Goal: Task Accomplishment & Management: Complete application form

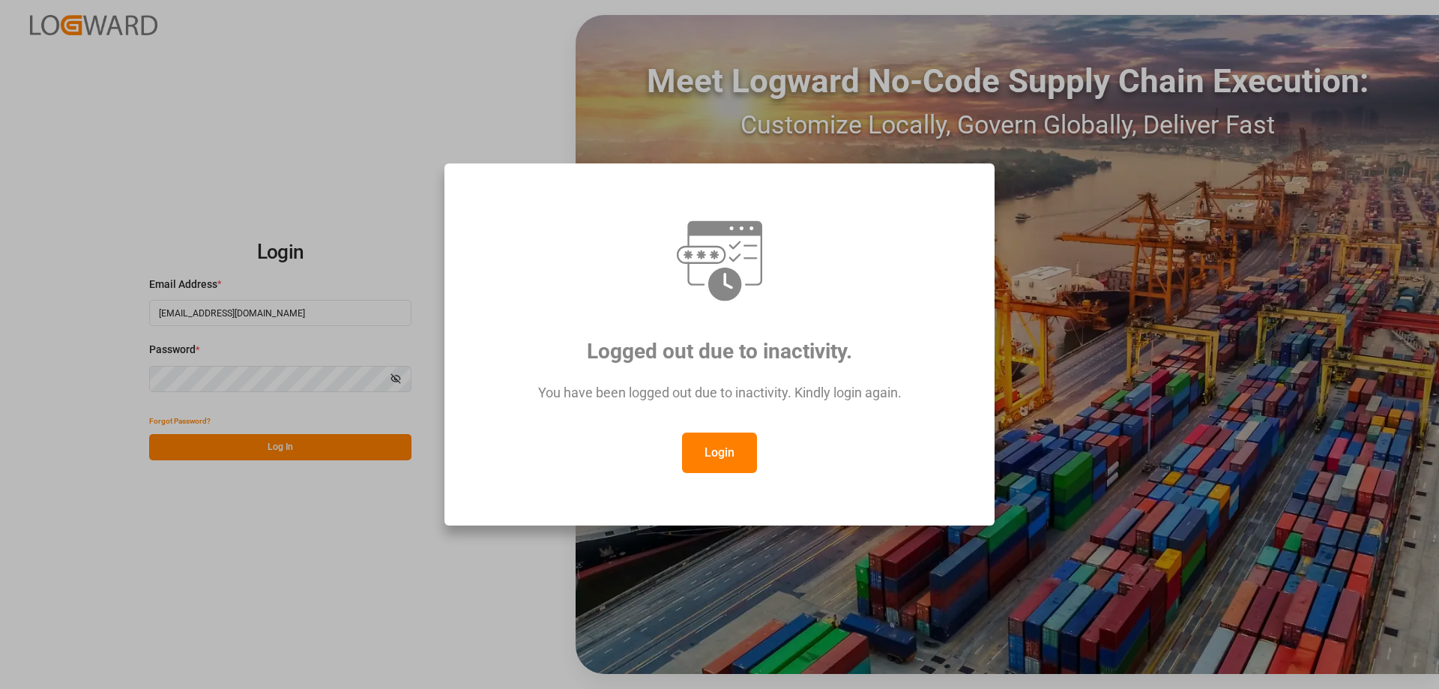
click at [736, 447] on button "Login" at bounding box center [719, 452] width 75 height 40
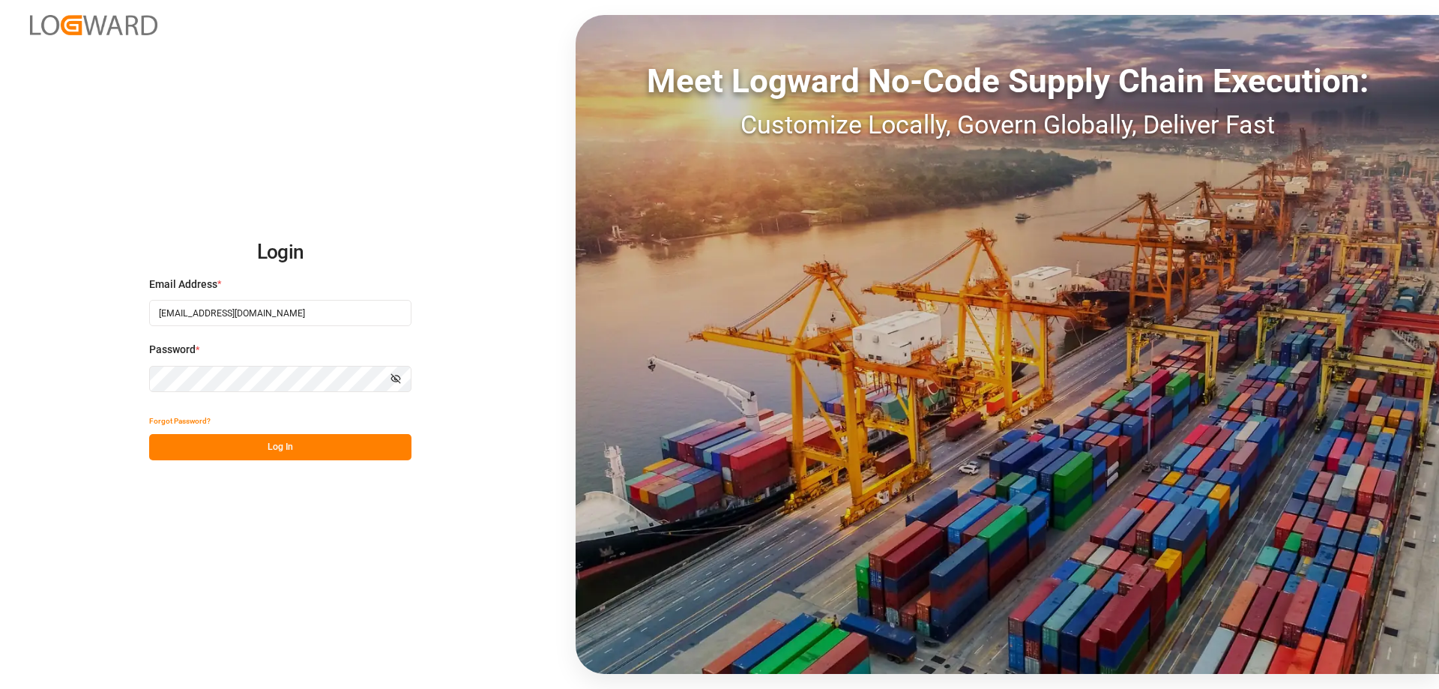
click at [311, 442] on button "Log In" at bounding box center [280, 447] width 262 height 26
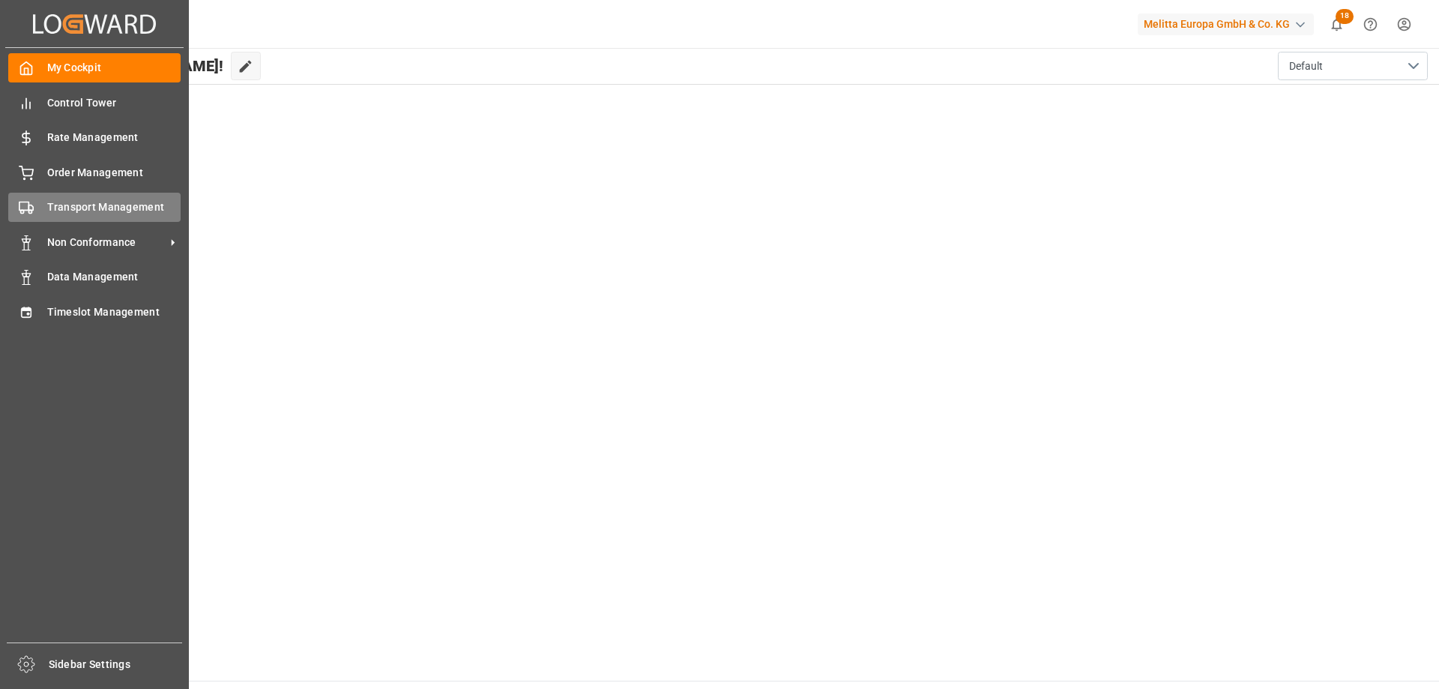
click at [38, 214] on div "Transport Management Transport Management" at bounding box center [94, 207] width 172 height 29
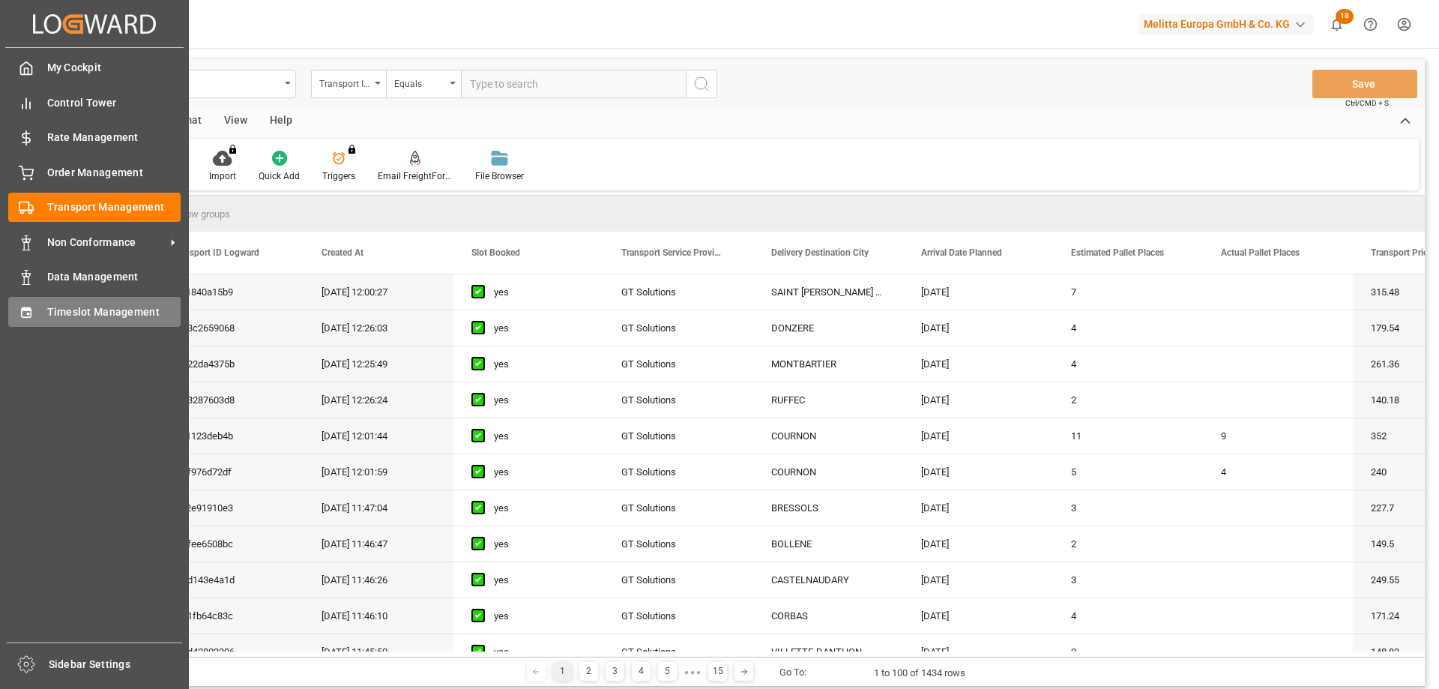
click at [90, 312] on span "Timeslot Management" at bounding box center [114, 312] width 134 height 16
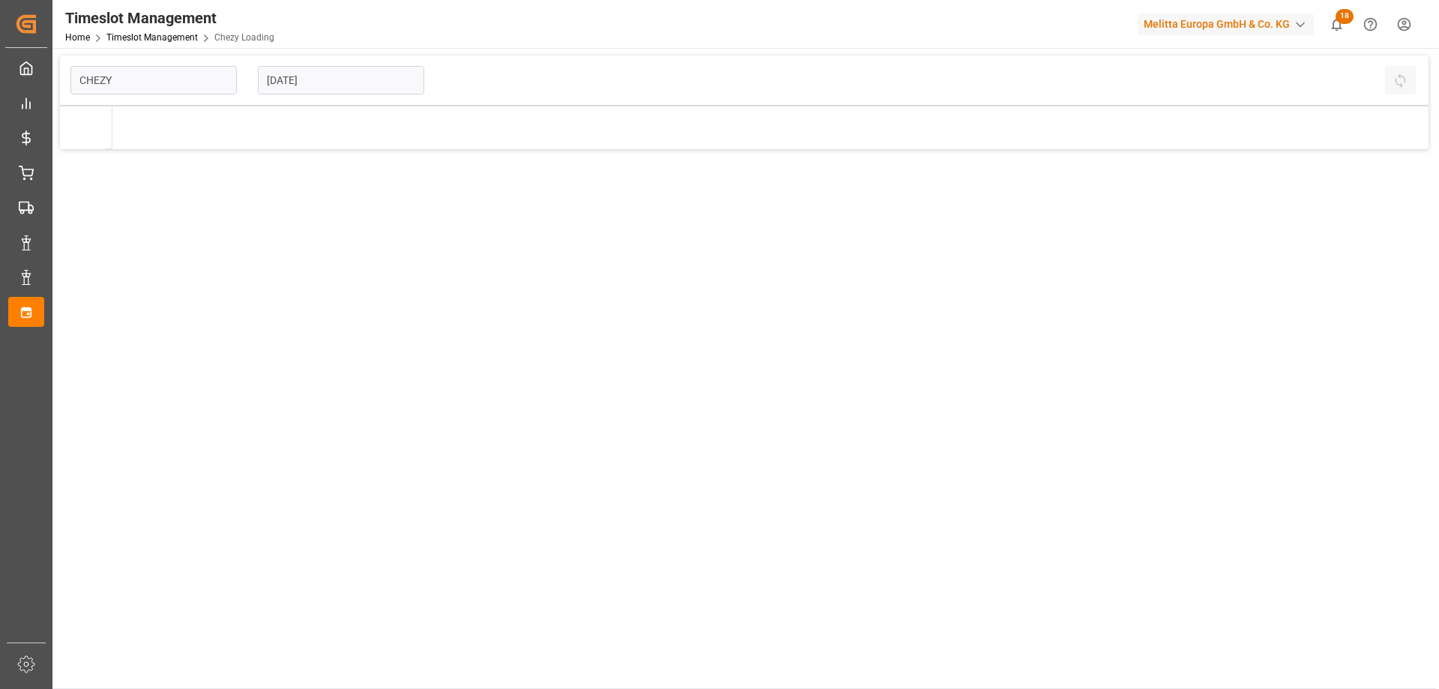
type input "Chezy Loading"
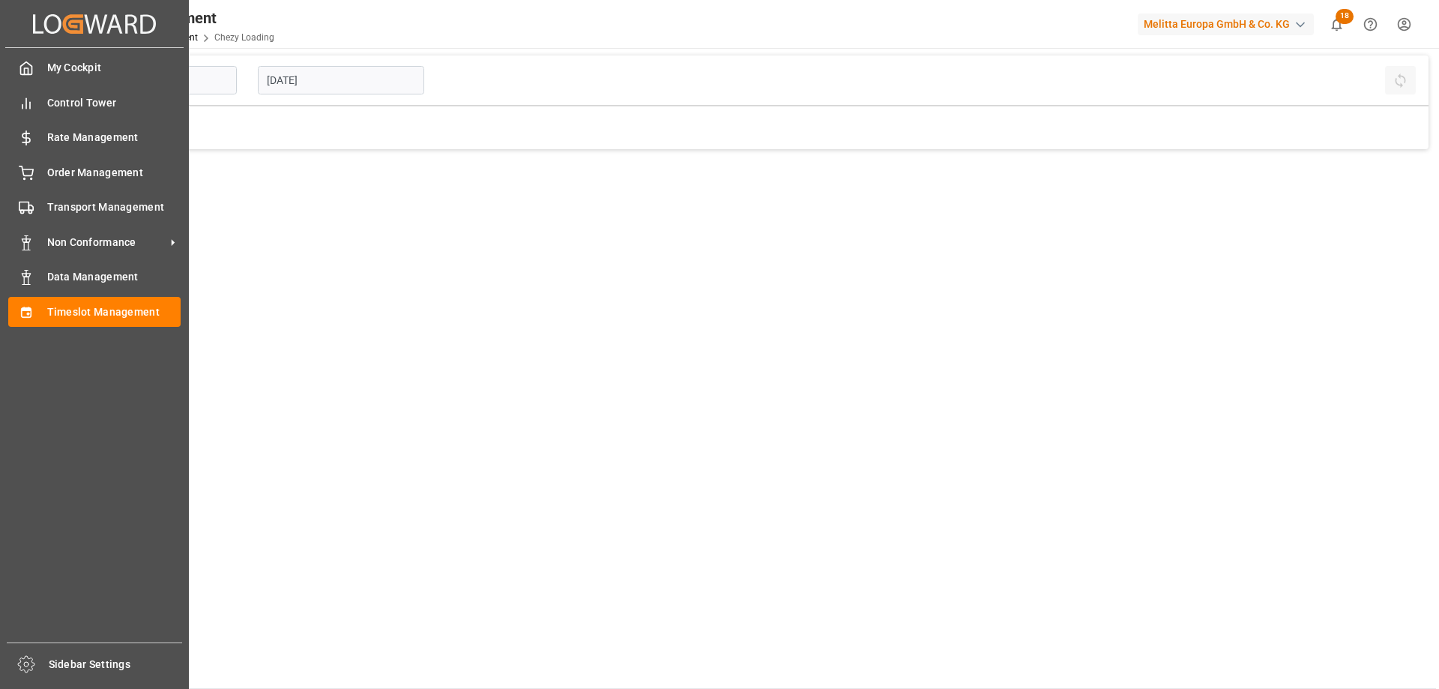
type input "Chezy Loading"
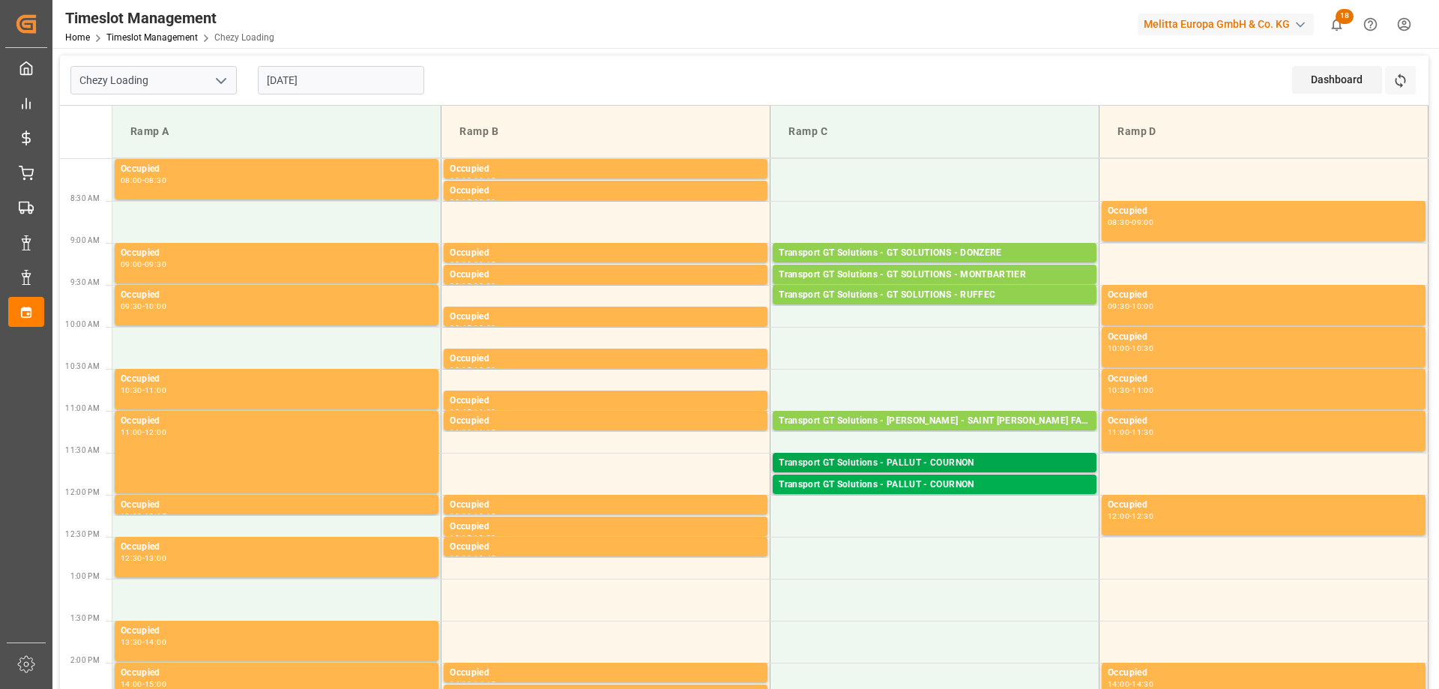
click at [842, 459] on div "Transport GT Solutions - PALLUT - COURNON" at bounding box center [935, 463] width 312 height 15
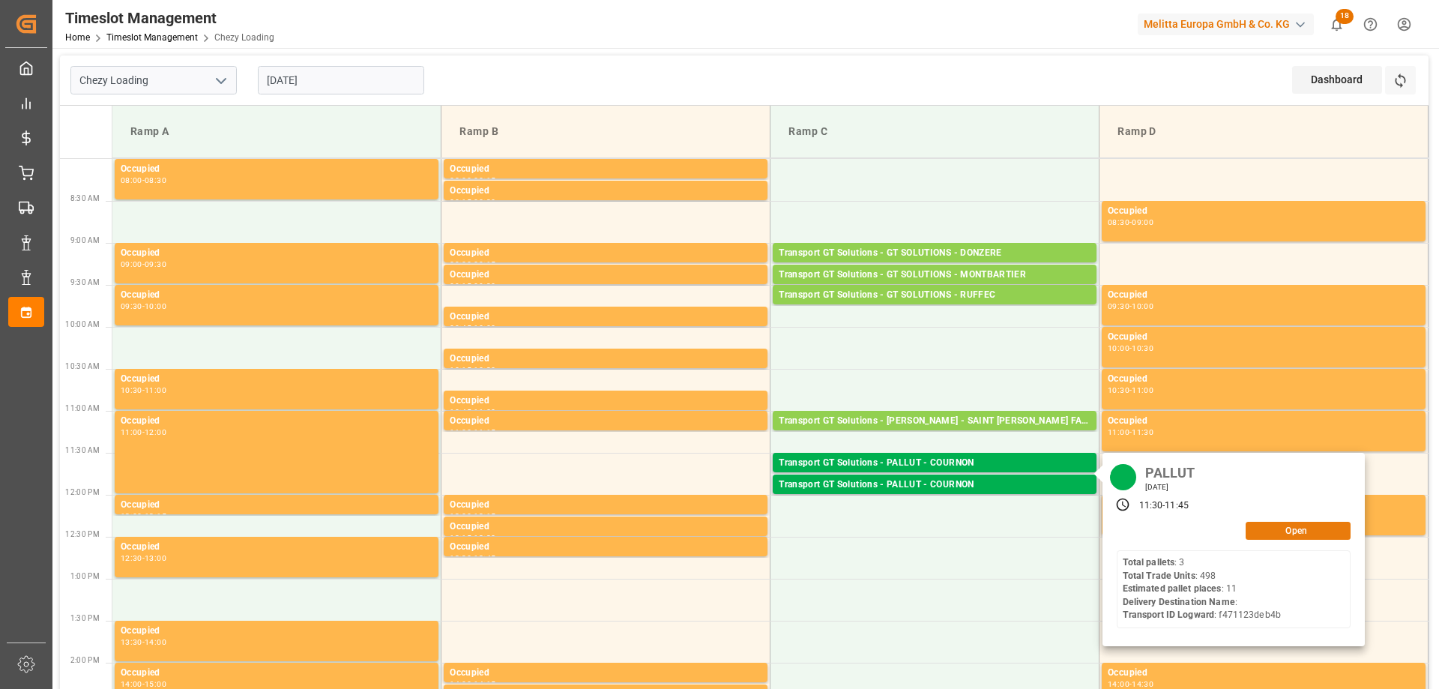
click at [1254, 533] on button "Open" at bounding box center [1298, 531] width 105 height 18
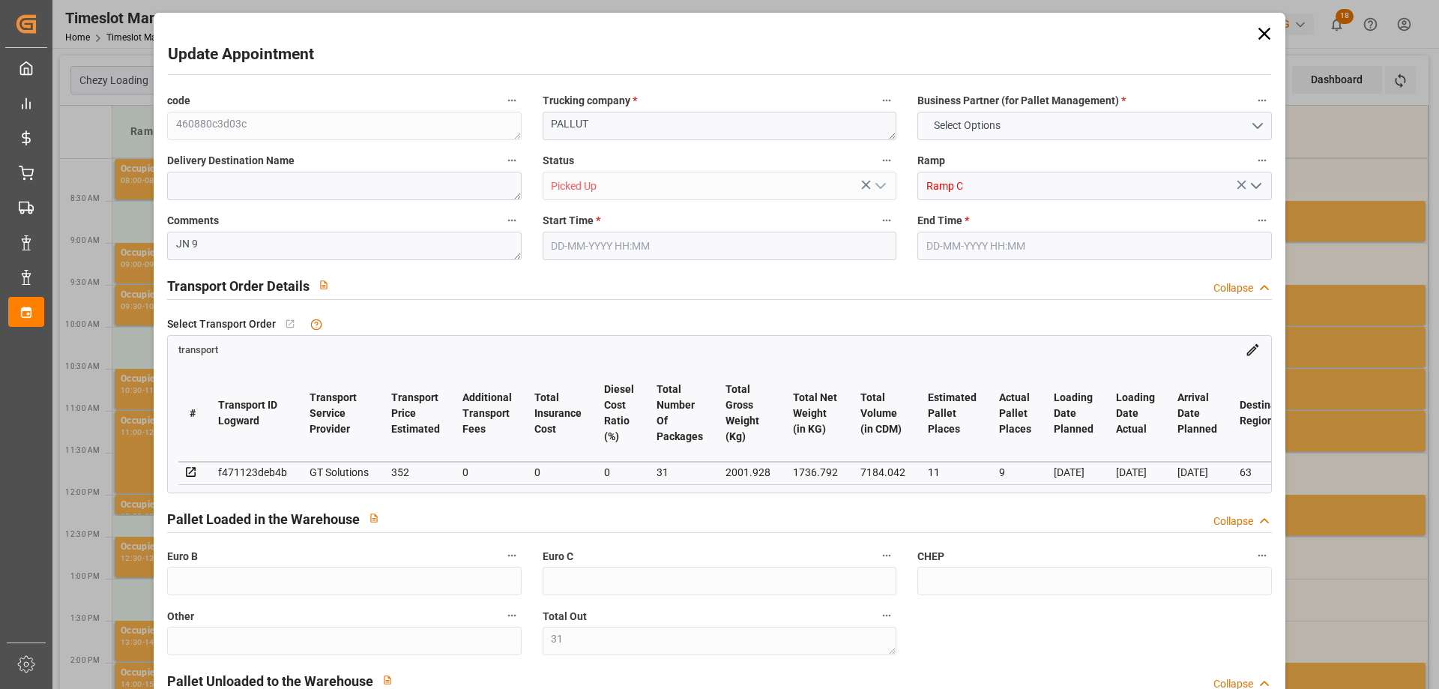
type input "31"
type input "11"
type input "9"
type input "352"
type input "0"
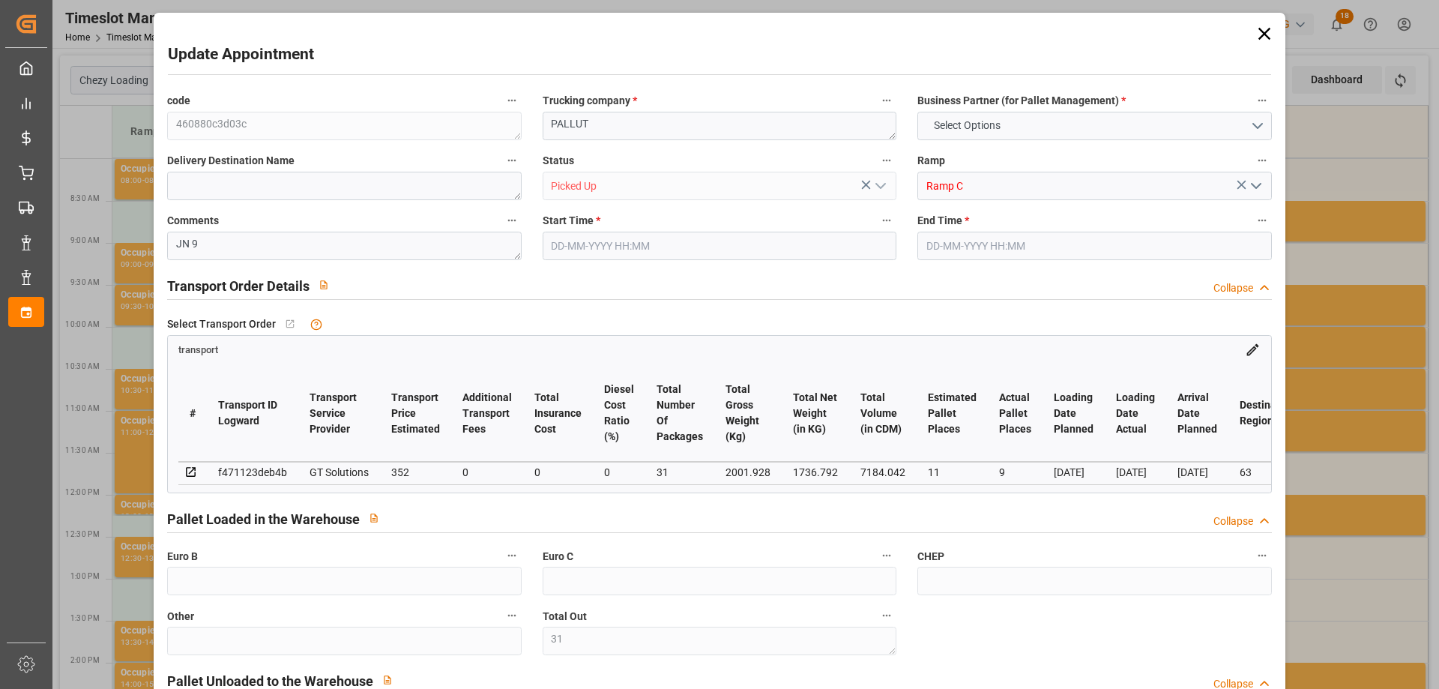
type input "0"
type input "337.744"
type input "-14.256"
type input "31"
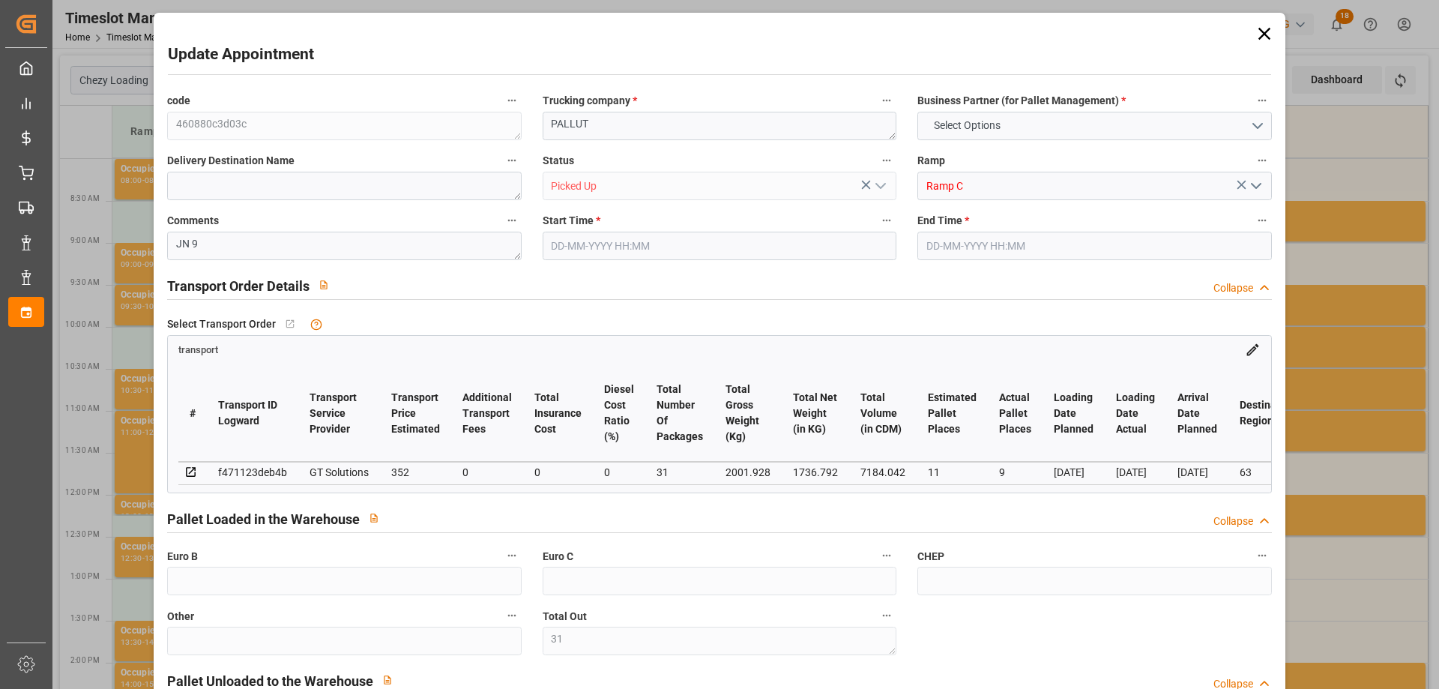
type input "1736.792"
type input "2864.112"
type input "7184.042"
type input "63"
type input "3"
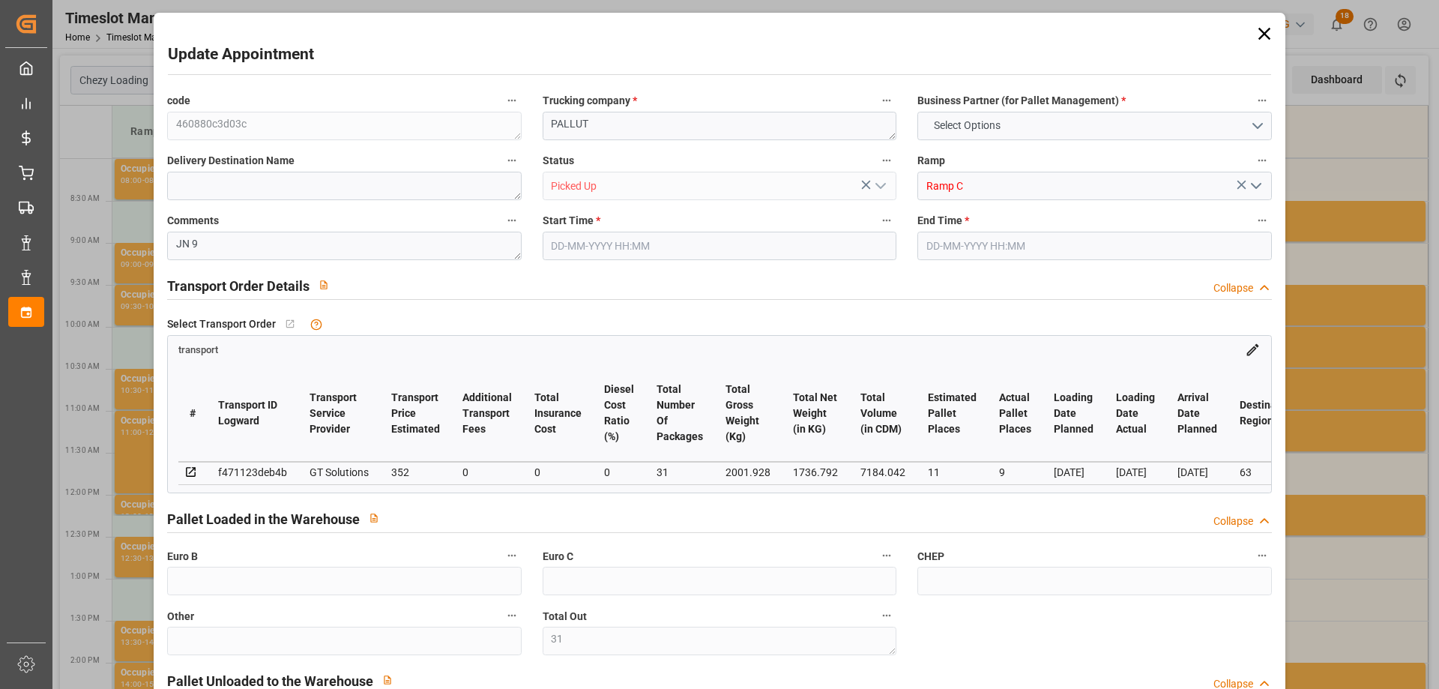
type input "498"
type input "36"
type input "101"
type input "2001.928"
type input "0"
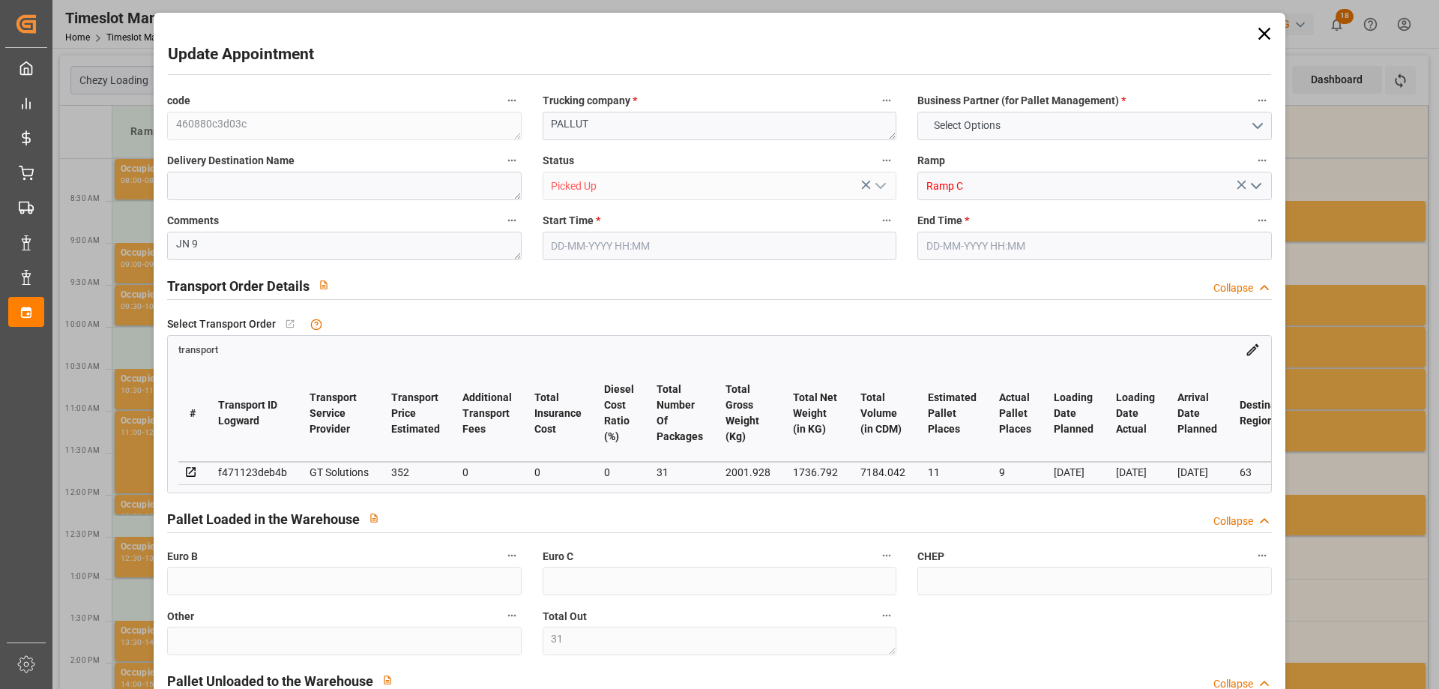
type input "10767.6795"
type input "0"
type input "21"
type input "80"
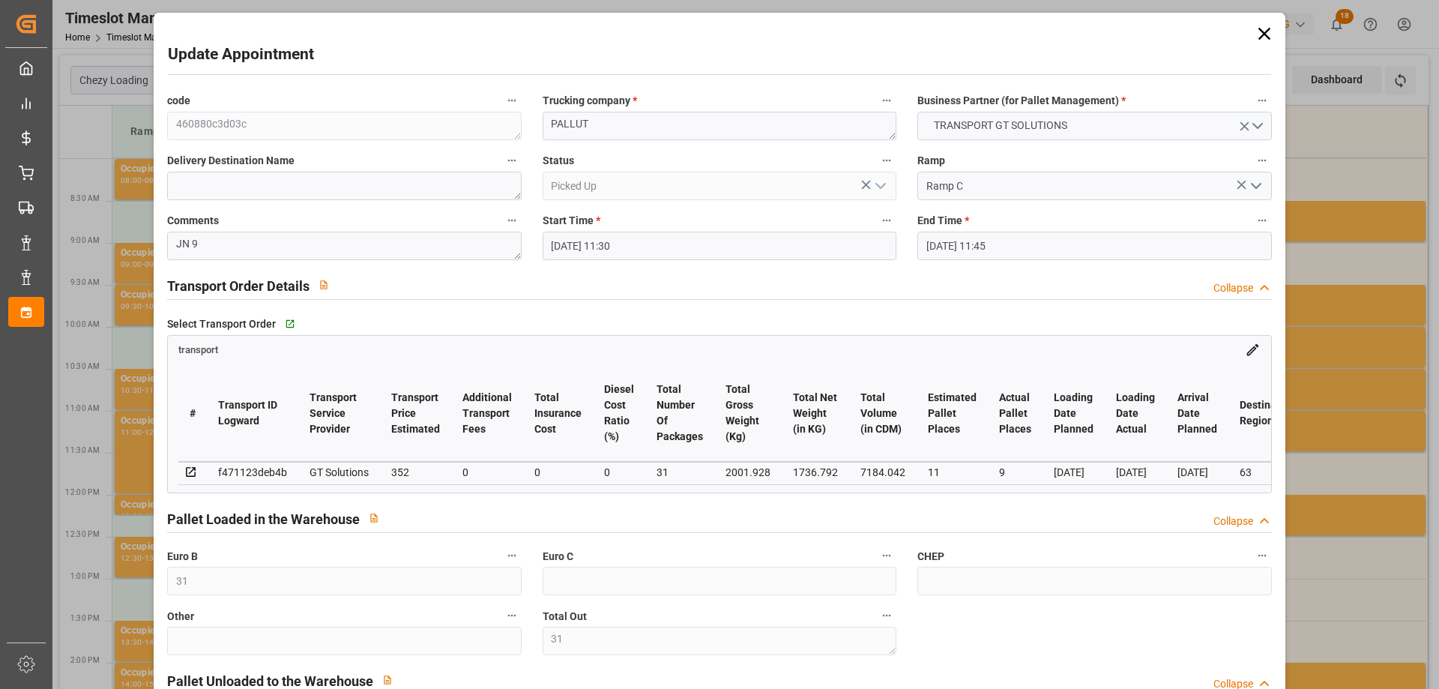
type input "12-08-2025 11:30"
type input "12-08-2025 11:45"
type input "07-08-2025 12:34"
type input "07-08-2025 12:01"
type input "[DATE]"
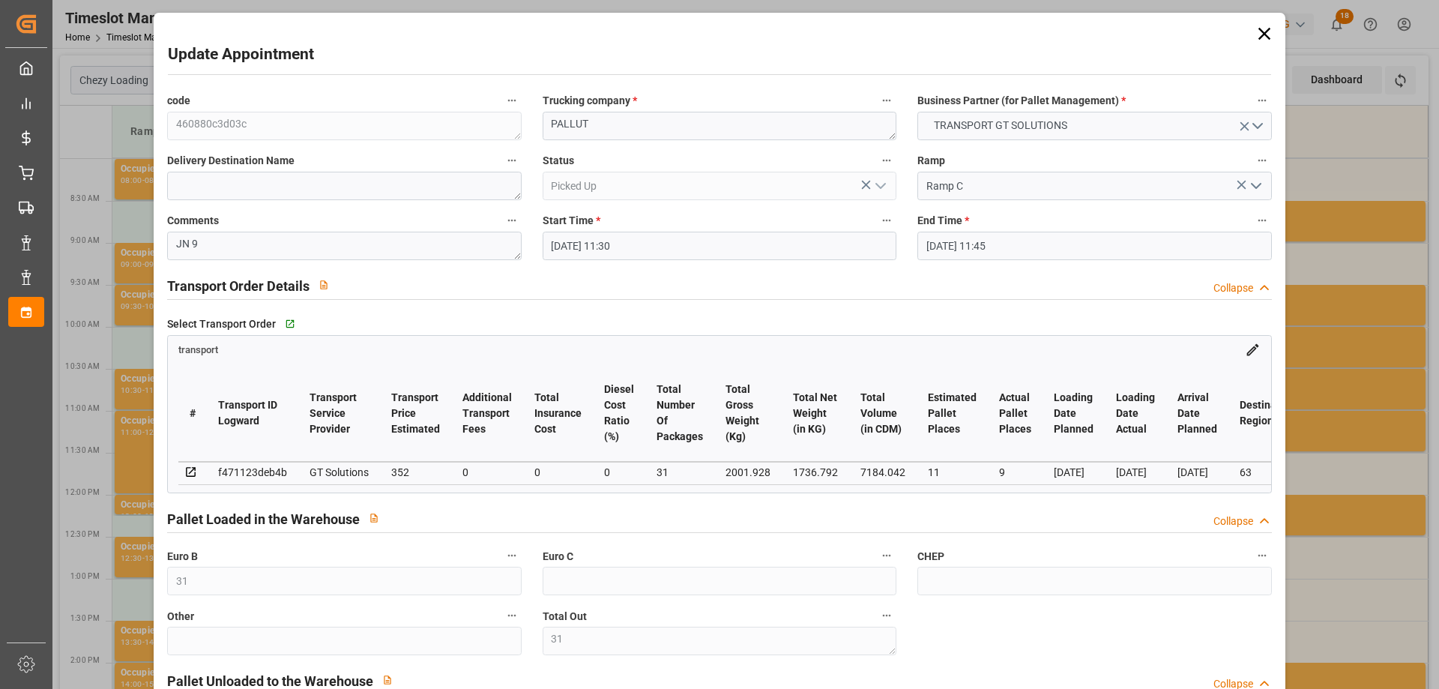
type input "[DATE]"
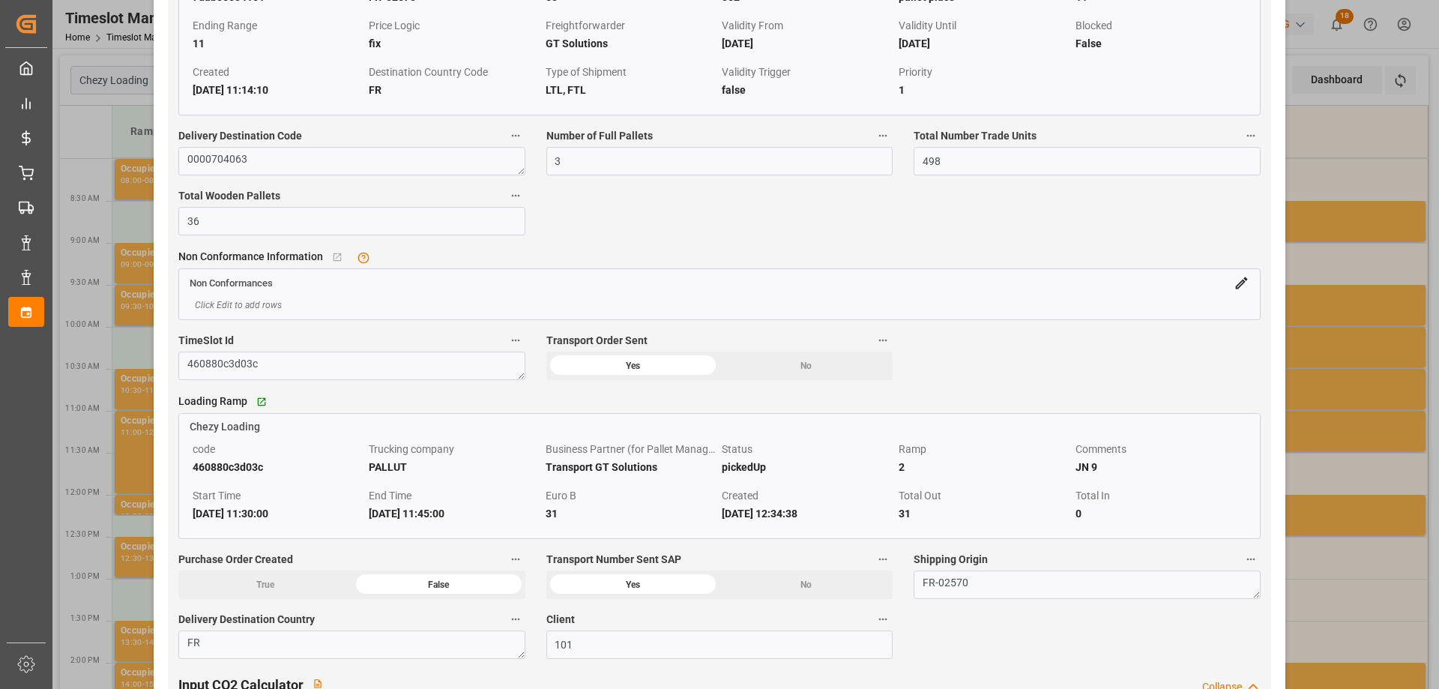
scroll to position [1724, 0]
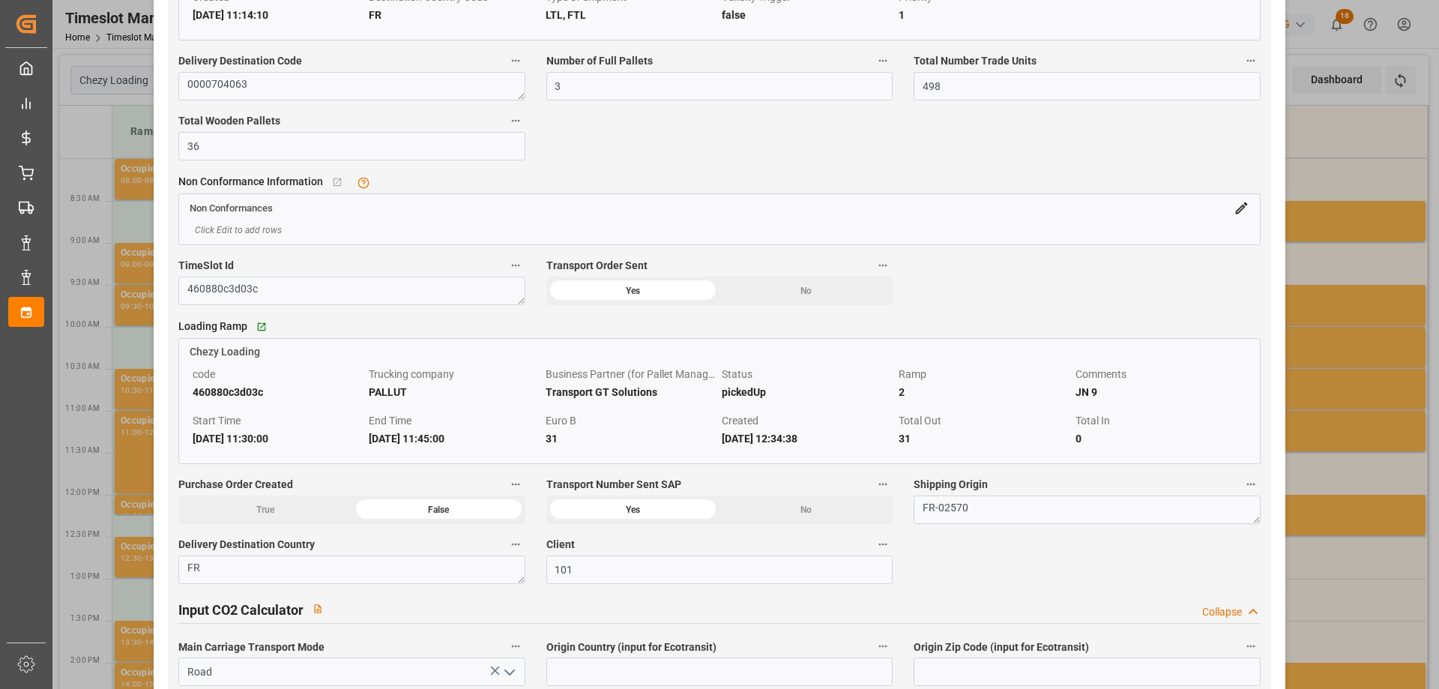
click at [115, 316] on div "Update Appointment code 460880c3d03c Trucking company * PALLUT Business Partner…" at bounding box center [719, 344] width 1439 height 689
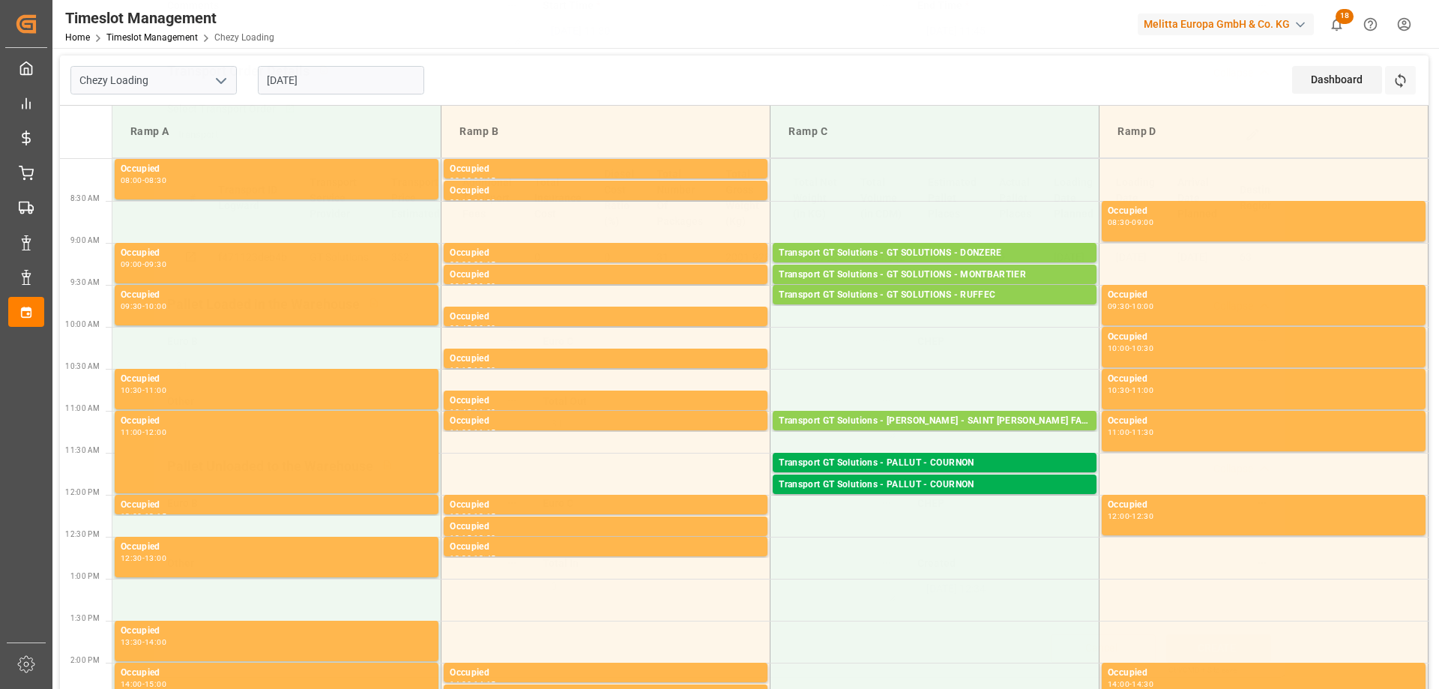
scroll to position [220, 0]
click at [987, 481] on div "Transport GT Solutions - PALLUT - COURNON" at bounding box center [935, 484] width 312 height 15
click at [1010, 453] on div "Transport GT Solutions - PALLUT - COURNON Pallets: 3,TU: 498,City: COURNON,Arri…" at bounding box center [935, 462] width 324 height 19
click at [1022, 492] on div "Pallets: 3,TU: 141,City: [GEOGRAPHIC_DATA],Arrival: [DATE] 00:00:00" at bounding box center [935, 498] width 312 height 13
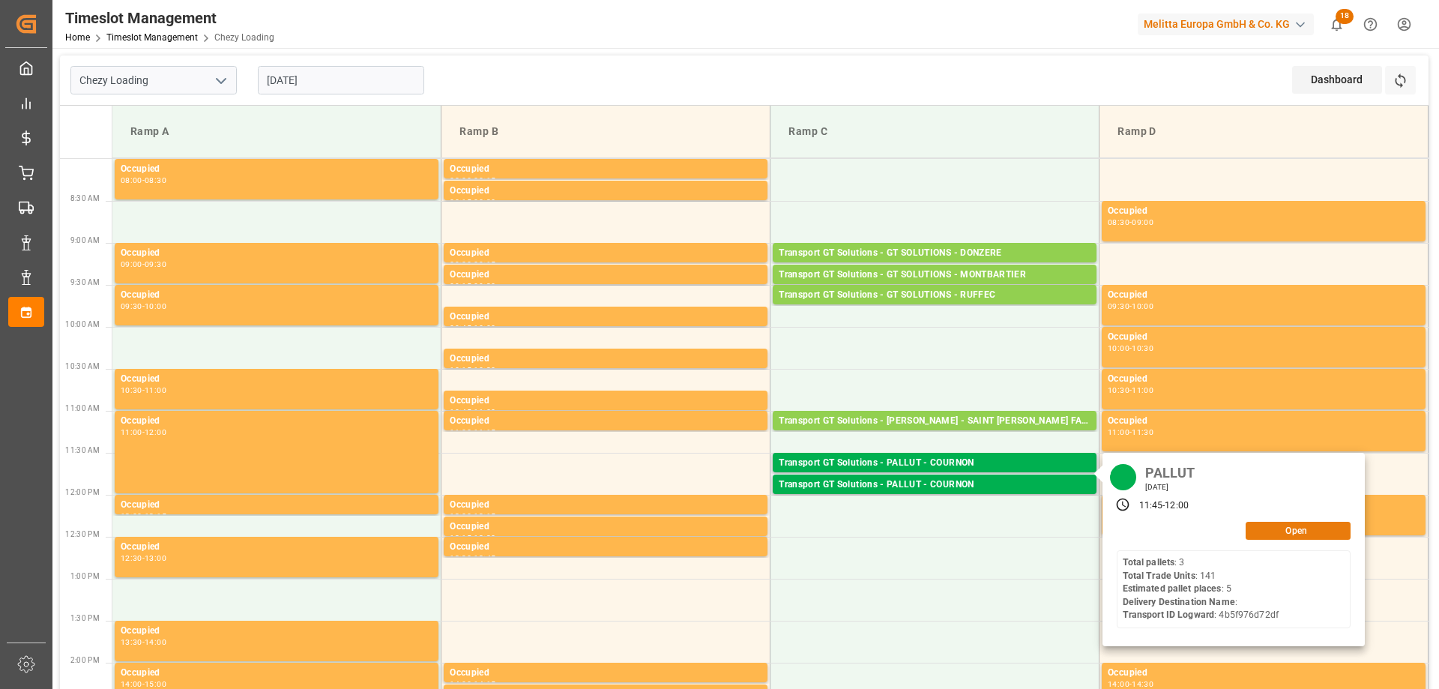
click at [1265, 530] on button "Open" at bounding box center [1298, 531] width 105 height 18
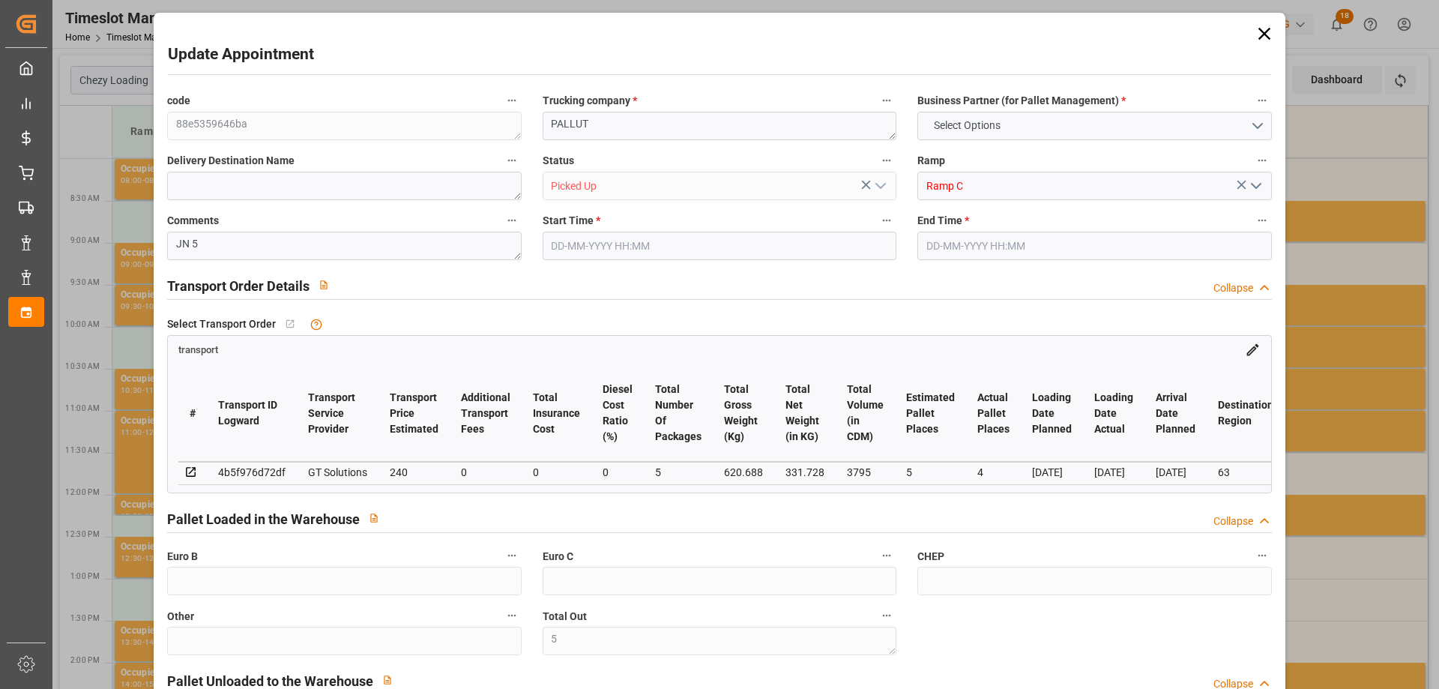
type input "5"
type input "4"
type input "240"
type input "0"
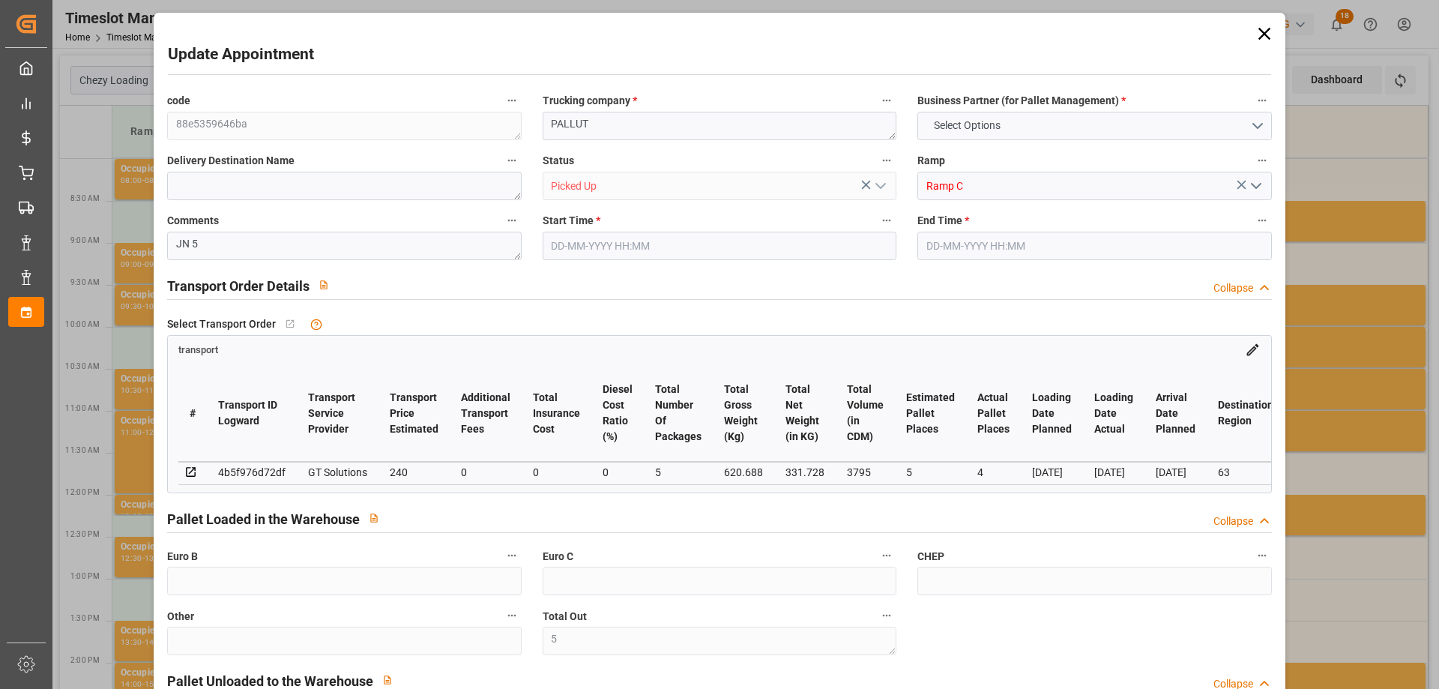
type input "0"
type input "230.28"
type input "-9.72"
type input "5"
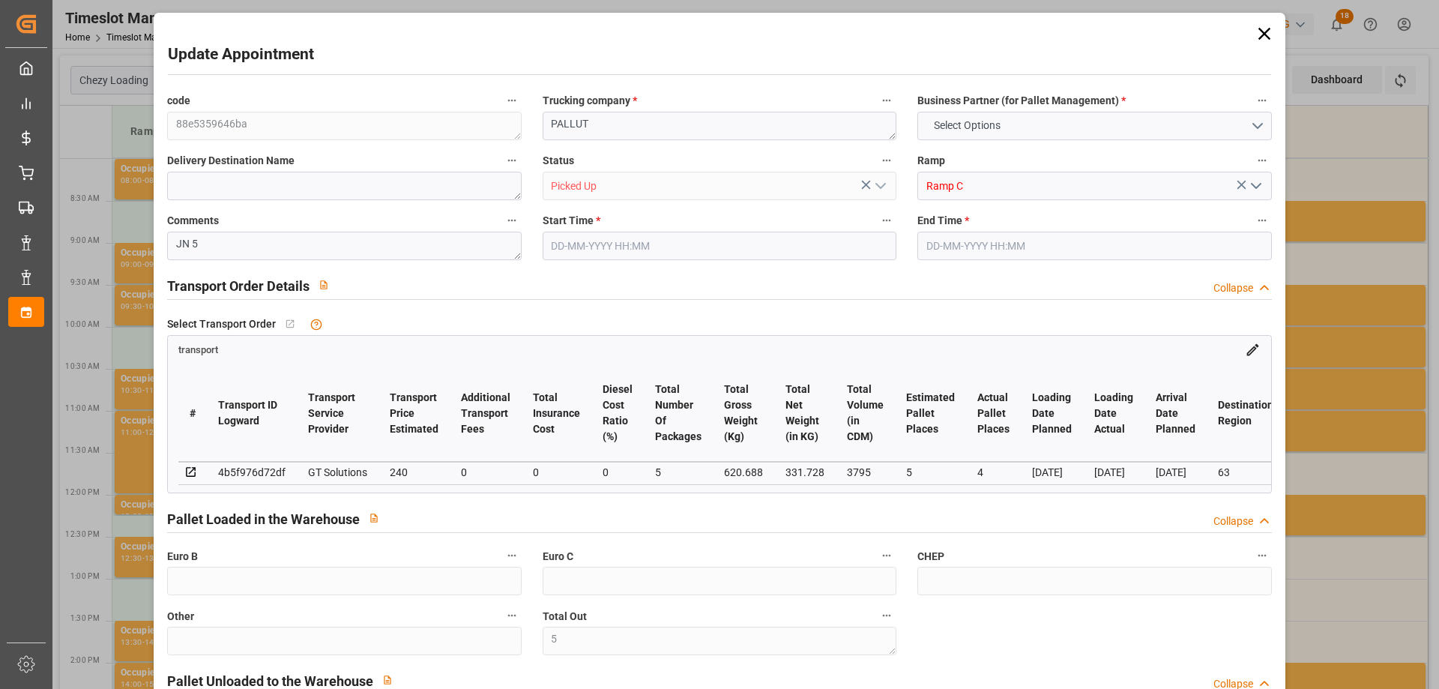
type input "331.728"
type input "741.328"
type input "3795"
type input "63"
type input "3"
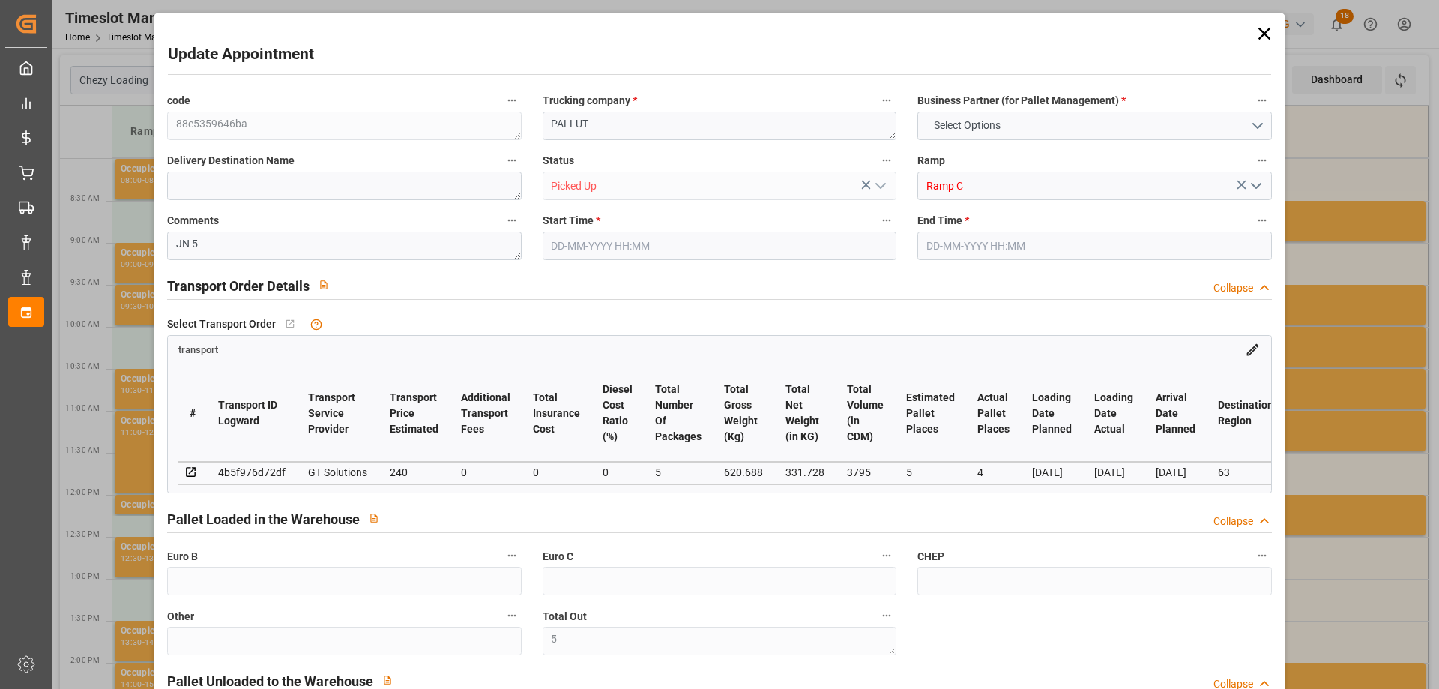
type input "141"
type input "5"
type input "101"
type input "620.688"
type input "0"
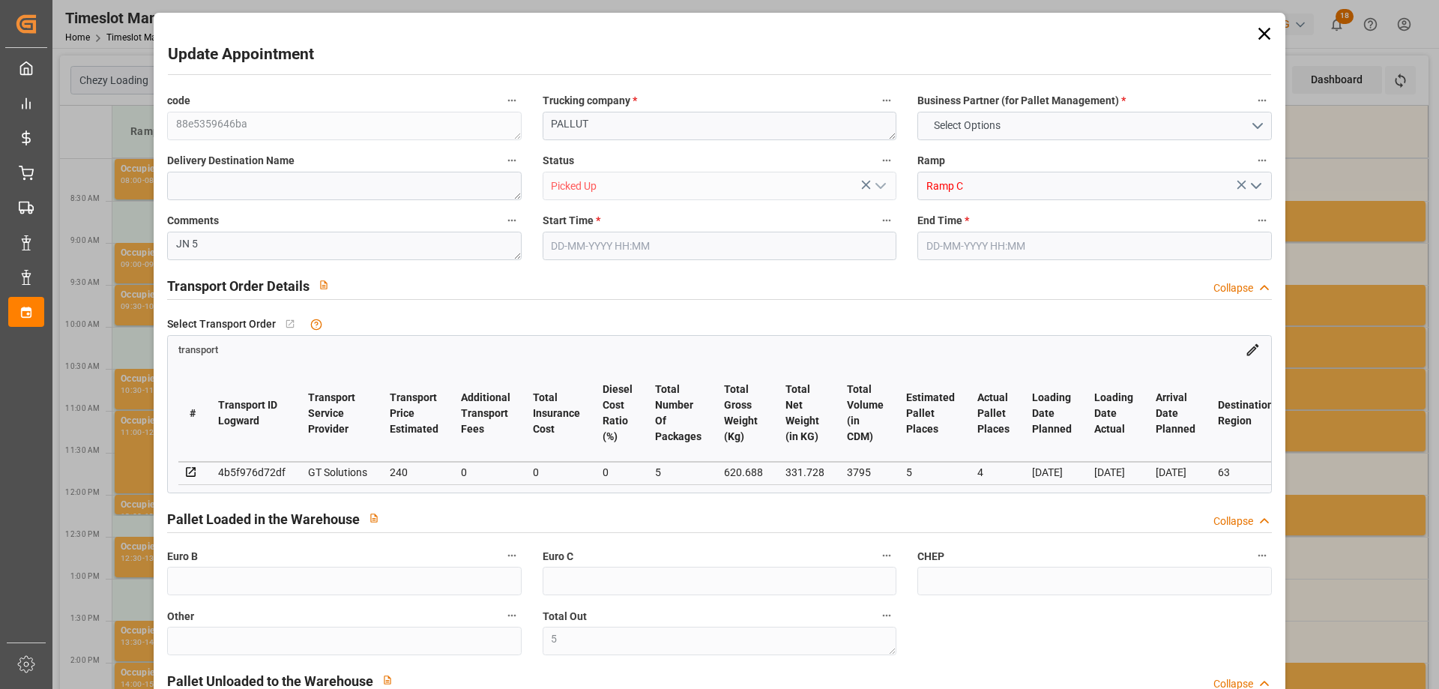
type input "4710.8598"
type input "0"
type input "21"
type input "35"
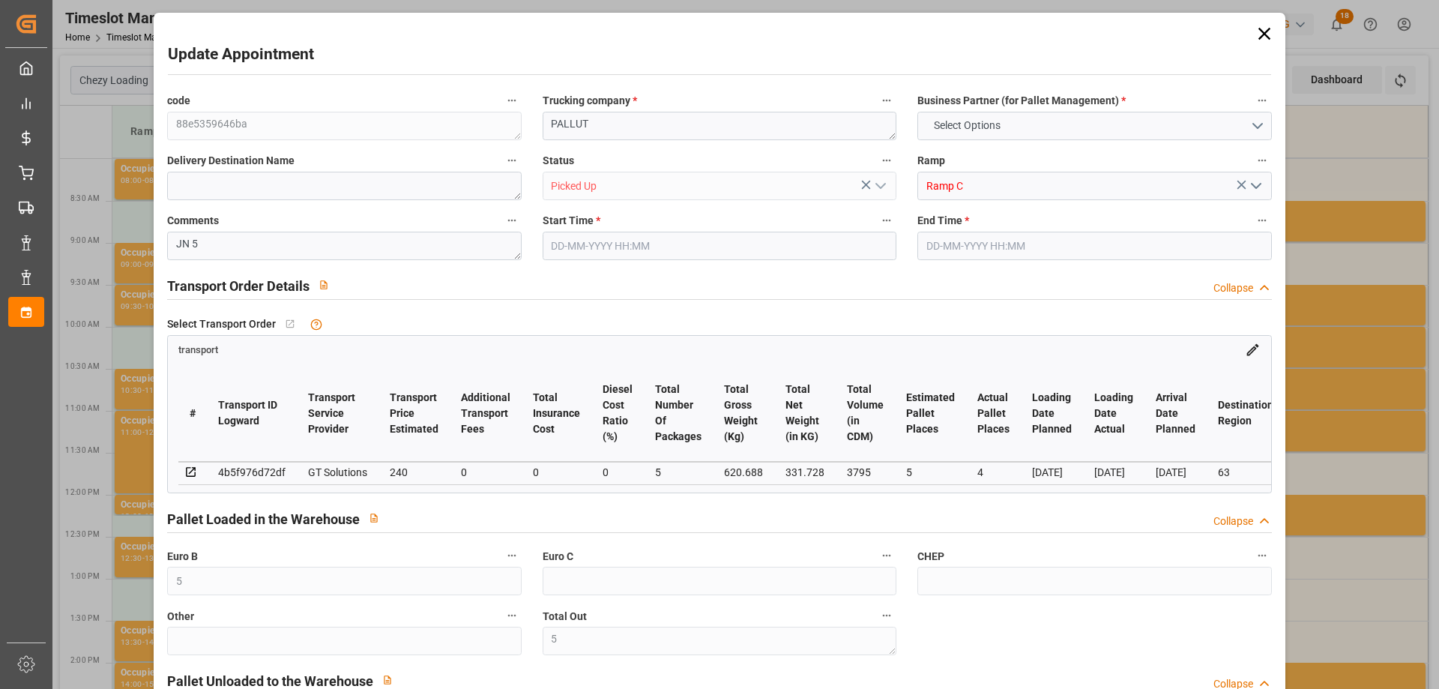
type input "12-08-2025 11:45"
type input "12-08-2025 12:00"
type input "06-08-2025 13:43"
type input "06-08-2025 12:01"
type input "[DATE]"
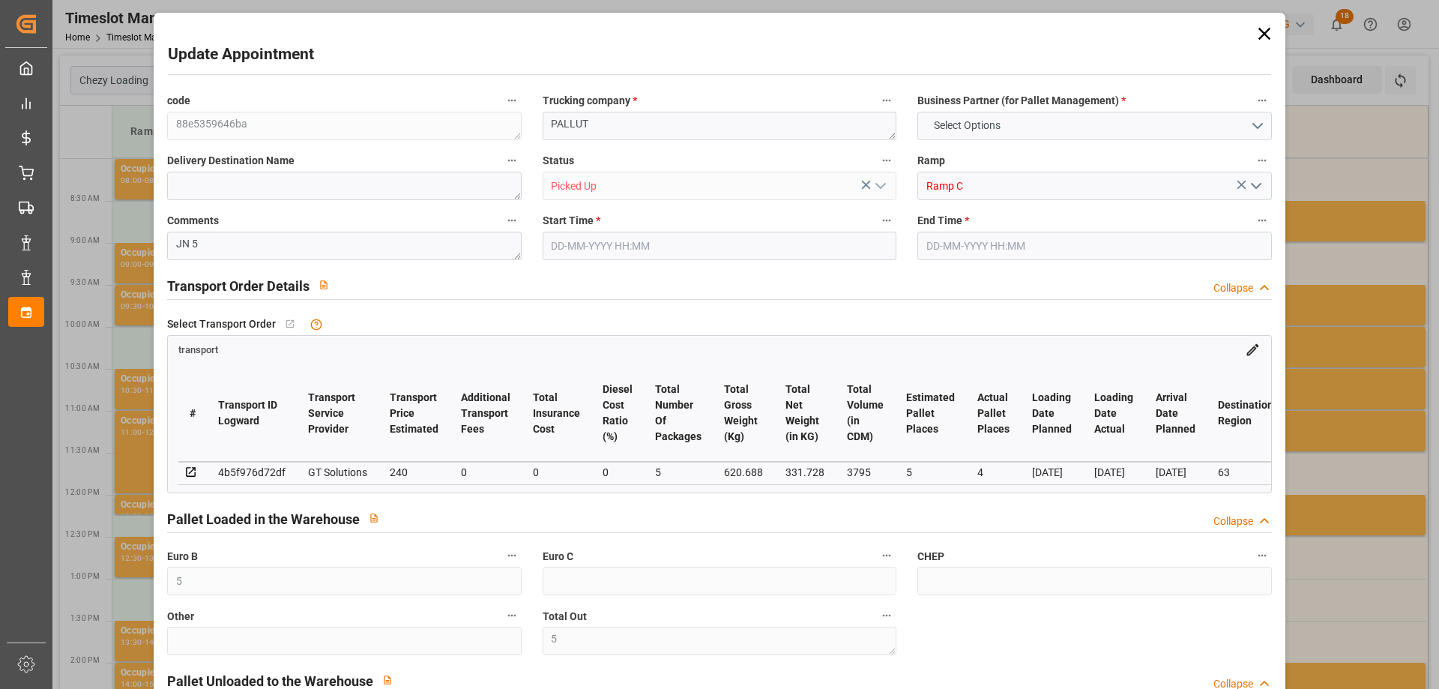
type input "[DATE]"
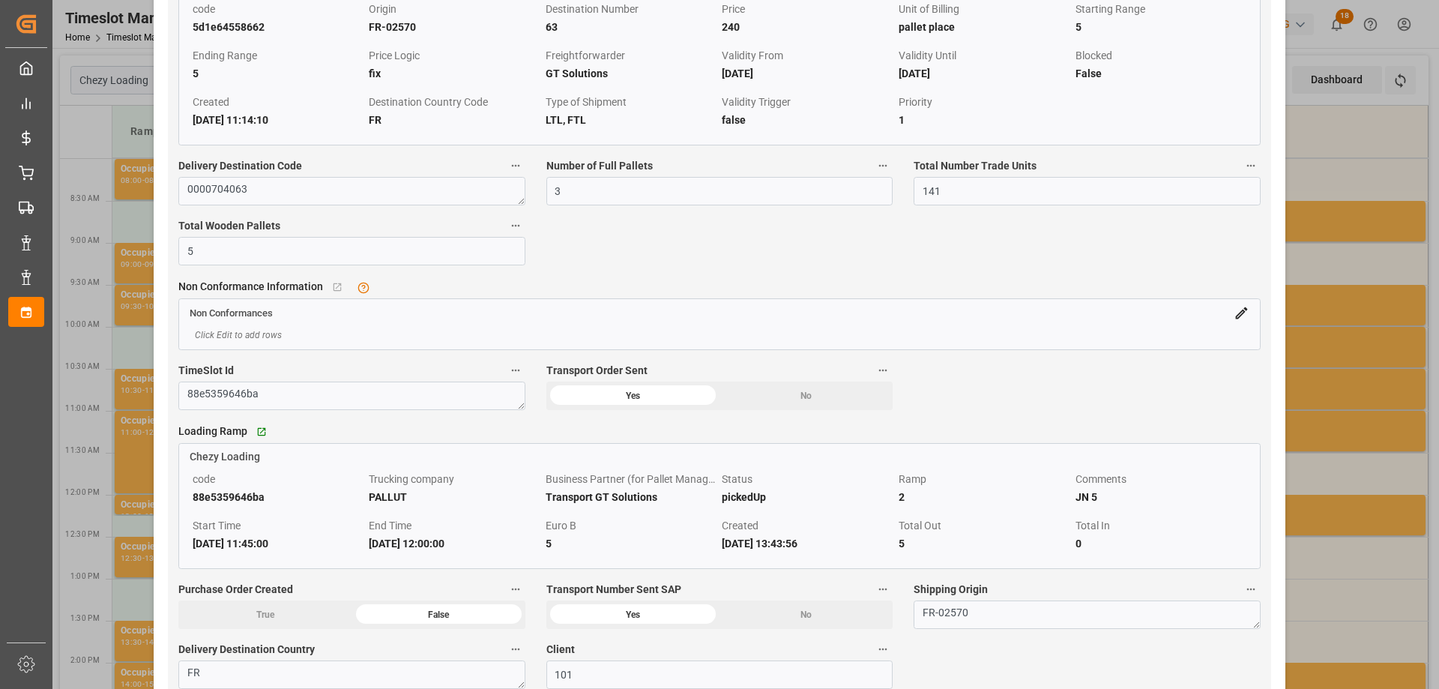
scroll to position [1724, 0]
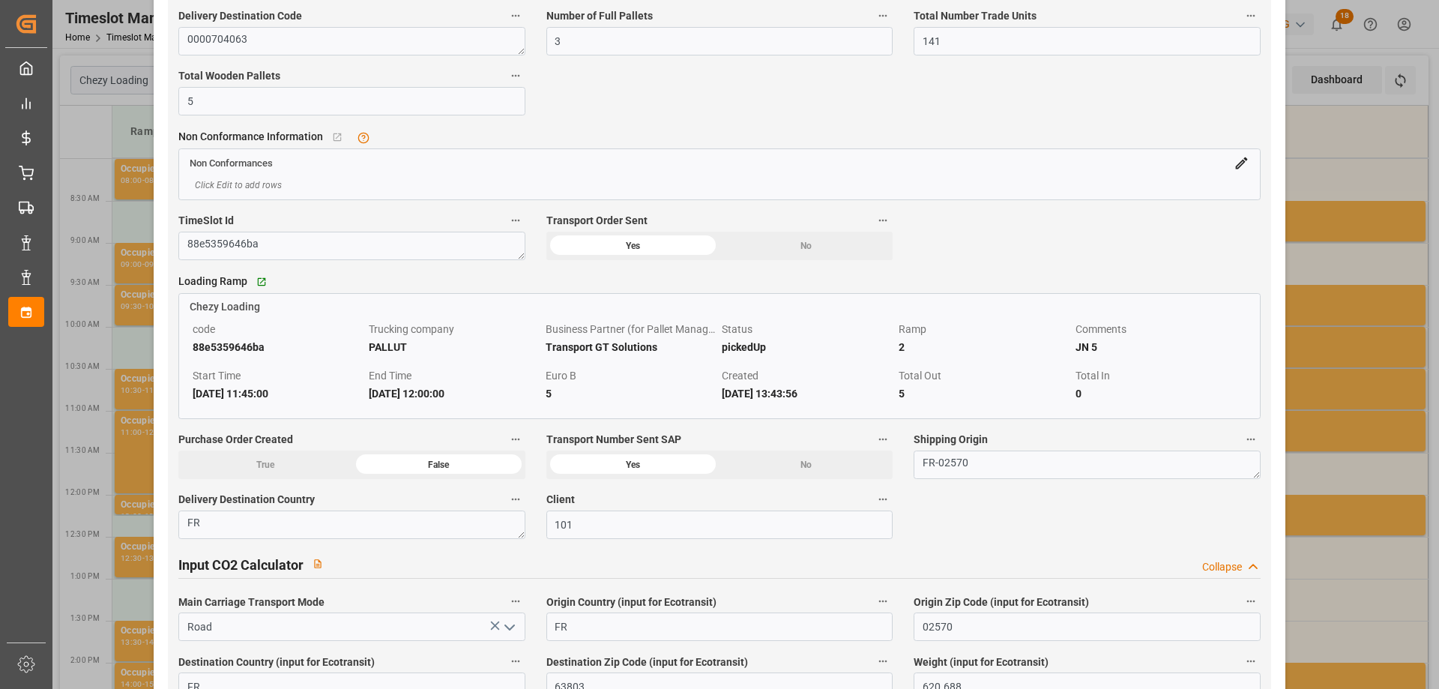
click at [87, 222] on div "Update Appointment code 88e5359646ba Trucking company * PALLUT Business Partner…" at bounding box center [719, 344] width 1439 height 689
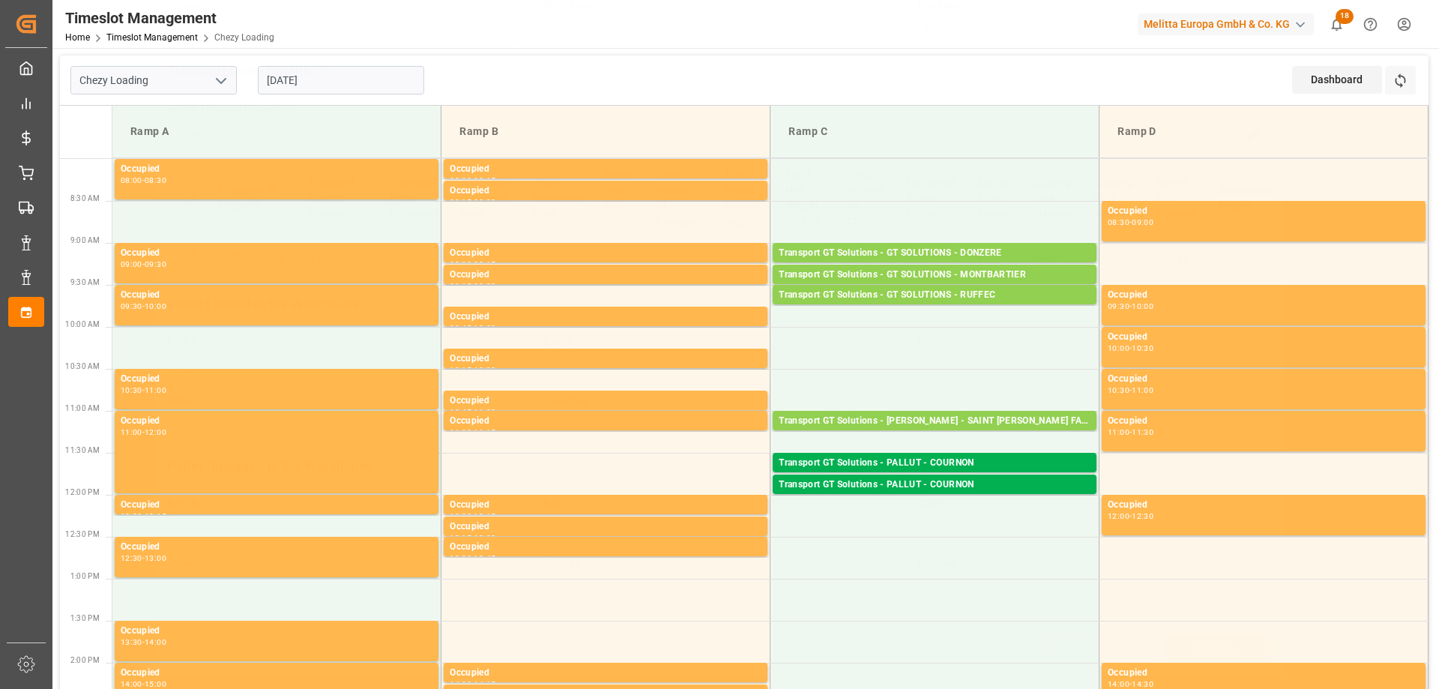
scroll to position [220, 0]
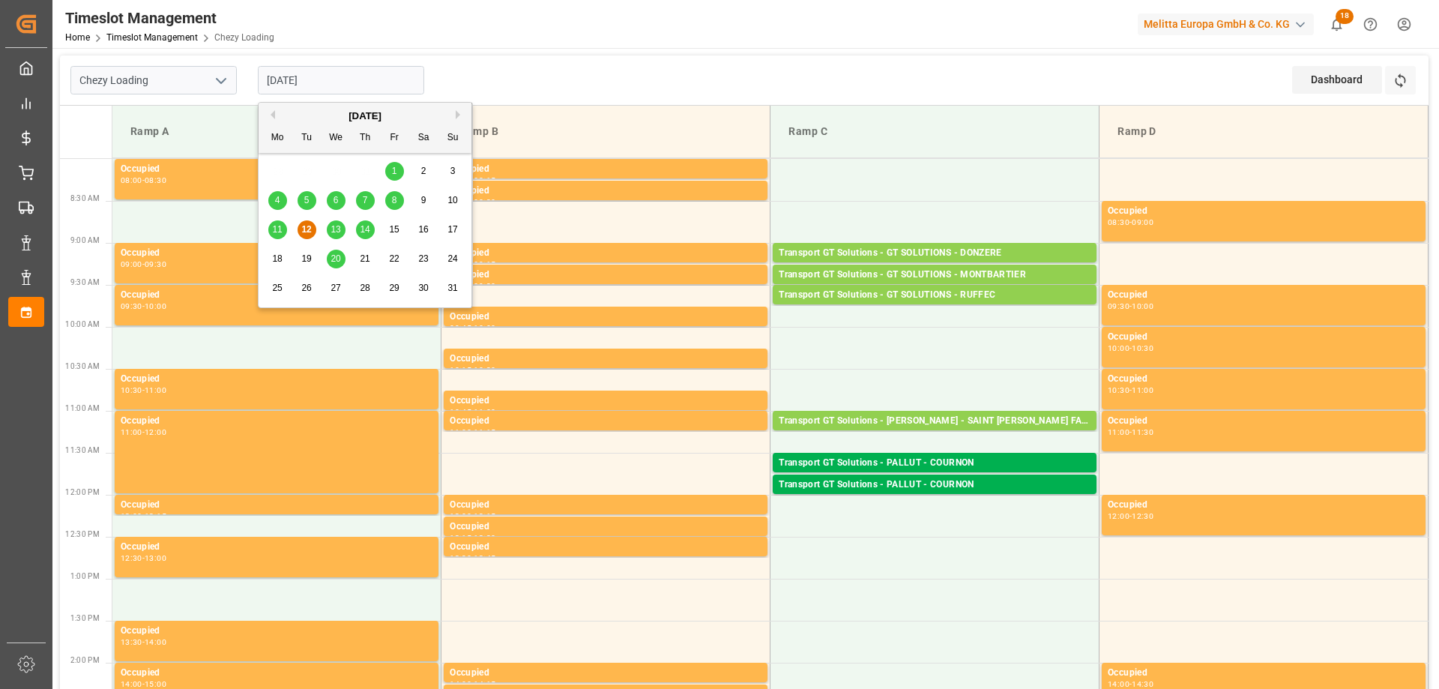
click at [316, 79] on input "[DATE]" at bounding box center [341, 80] width 166 height 28
click at [337, 229] on span "13" at bounding box center [336, 229] width 10 height 10
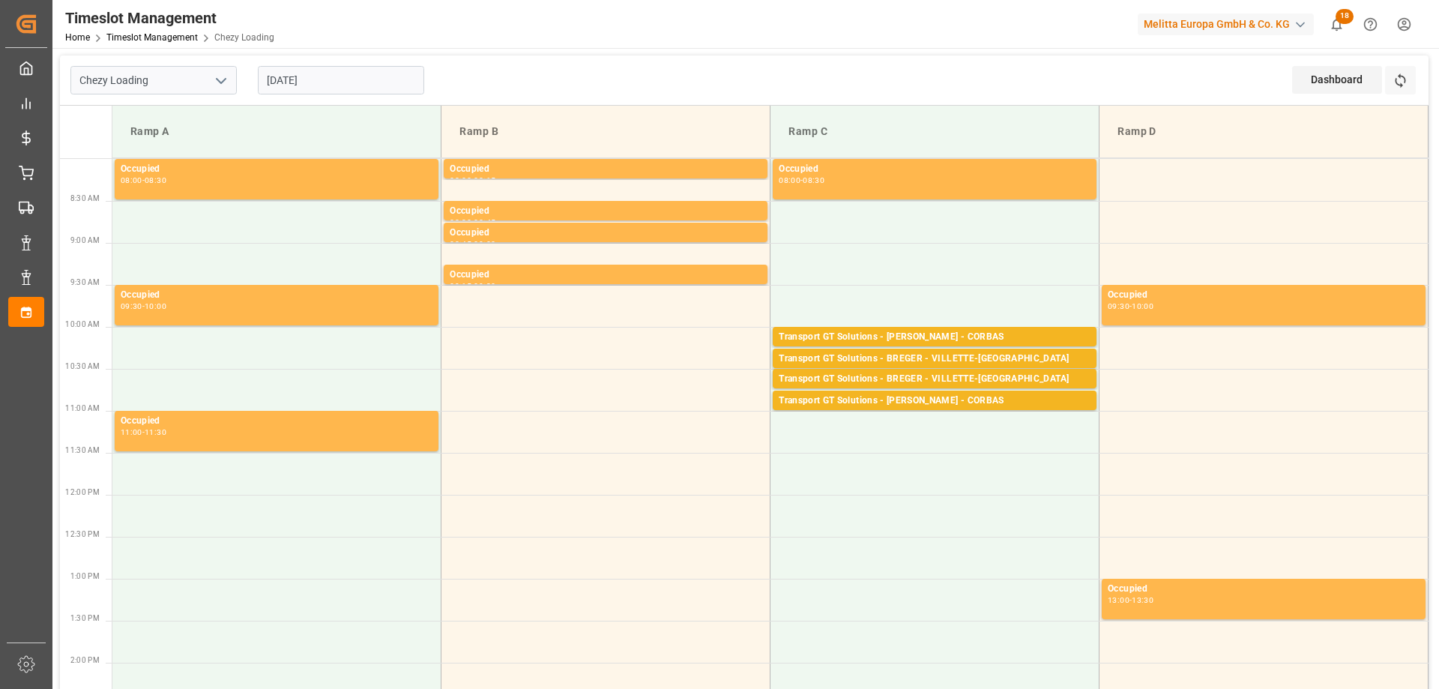
click at [307, 82] on input "[DATE]" at bounding box center [341, 80] width 166 height 28
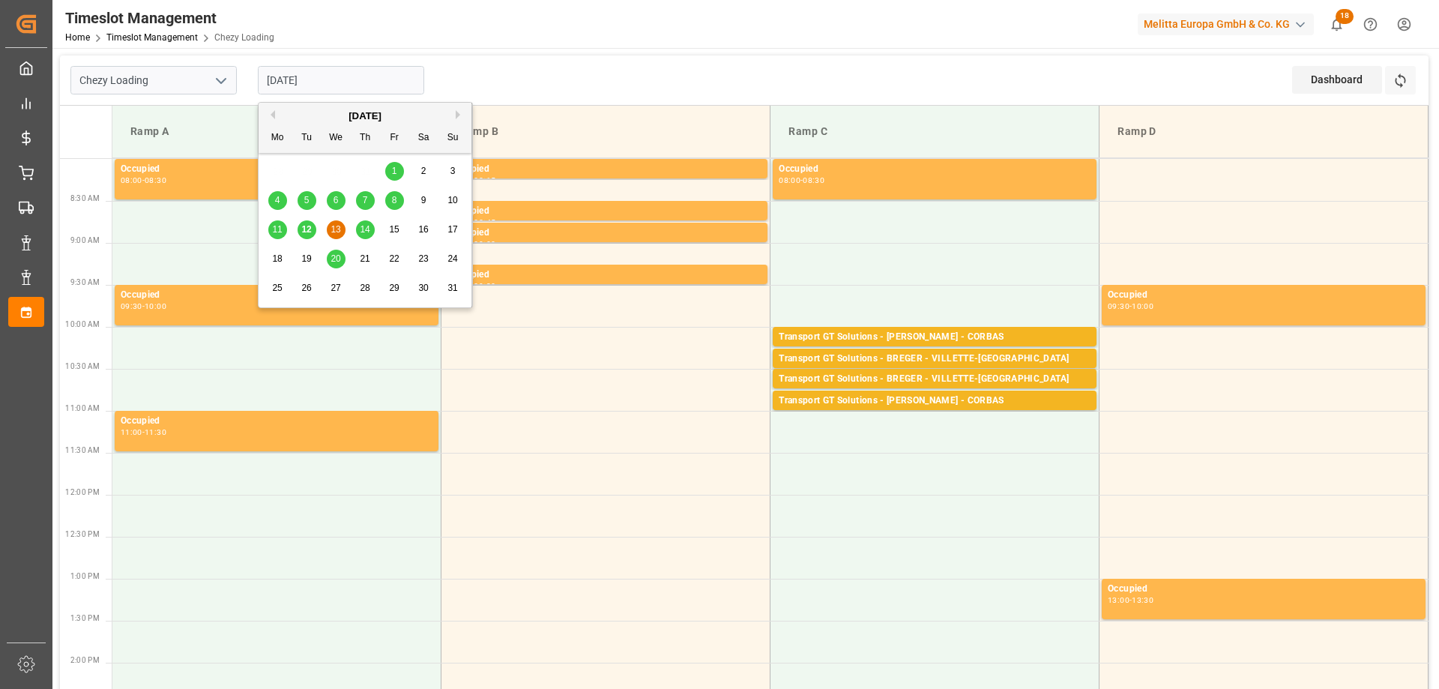
click at [310, 227] on span "12" at bounding box center [306, 229] width 10 height 10
type input "[DATE]"
